Goal: Task Accomplishment & Management: Manage account settings

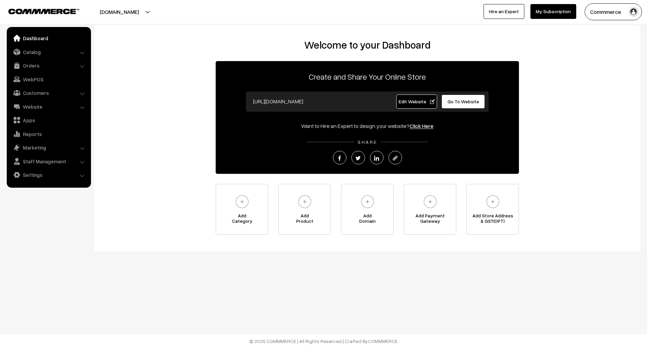
click at [451, 103] on span "Go To Website" at bounding box center [464, 101] width 32 height 6
click at [36, 176] on link "Settings" at bounding box center [48, 175] width 80 height 12
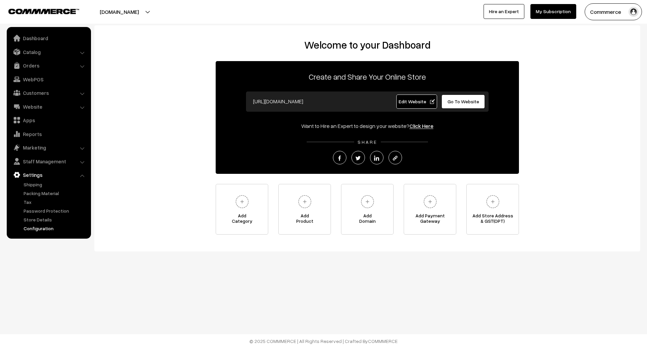
click at [42, 229] on link "Configuration" at bounding box center [55, 228] width 67 height 7
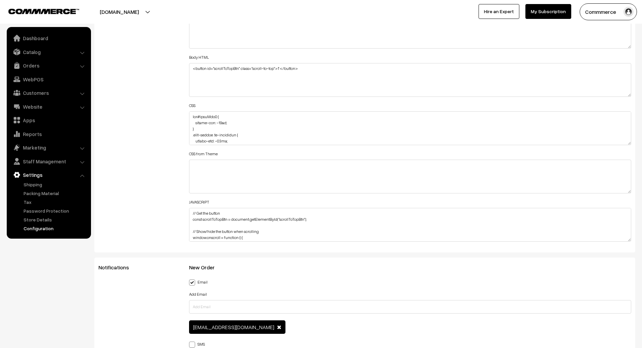
scroll to position [543, 0]
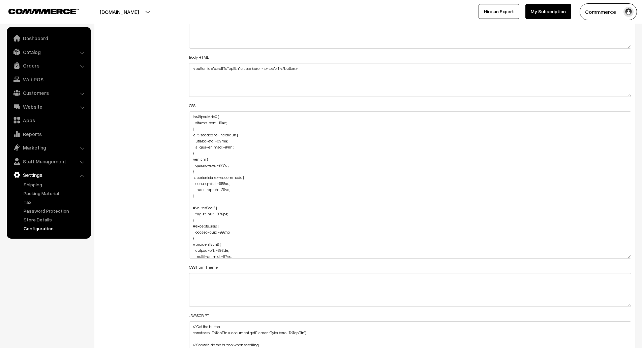
drag, startPoint x: 629, startPoint y: 141, endPoint x: 646, endPoint y: 274, distance: 133.6
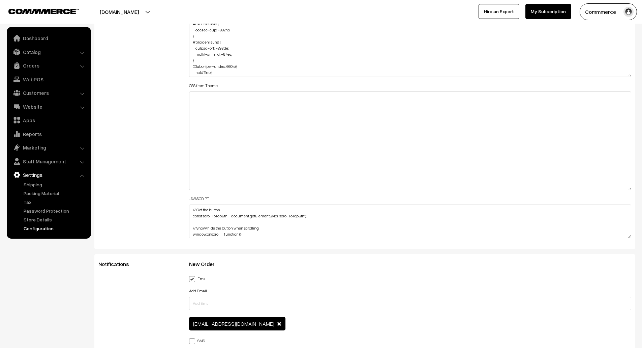
scroll to position [972, 0]
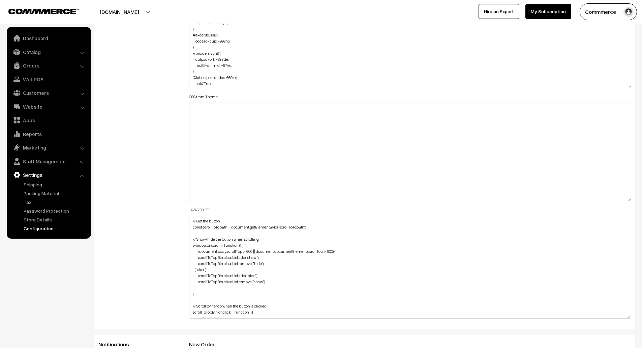
drag, startPoint x: 629, startPoint y: 247, endPoint x: 632, endPoint y: 316, distance: 69.2
click at [632, 316] on div "Header HTML Body HTML <button id="scrollToTopBtn" class="scroll-to-top">↑</butt…" at bounding box center [410, 68] width 453 height 507
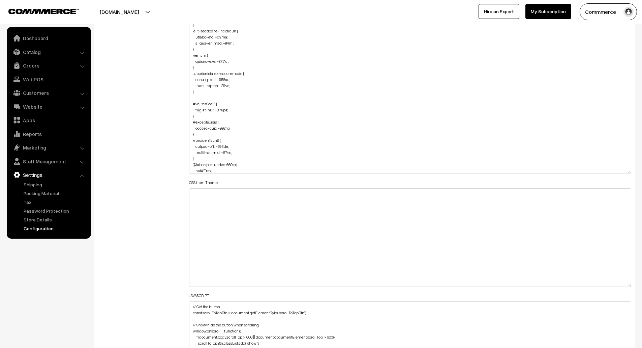
scroll to position [816, 0]
